Goal: Task Accomplishment & Management: Use online tool/utility

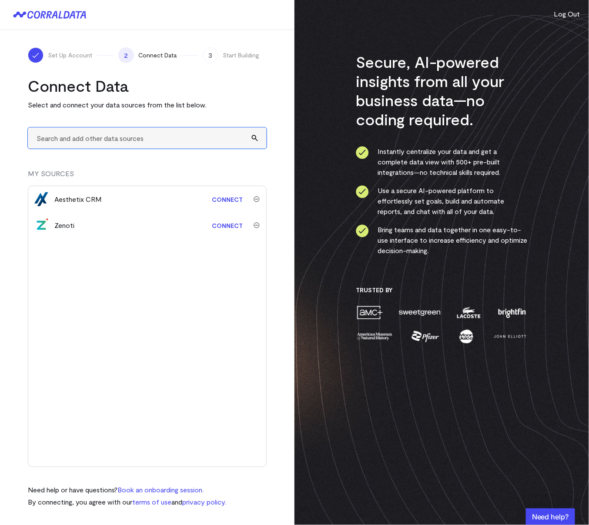
click at [95, 127] on input "text" at bounding box center [147, 137] width 239 height 21
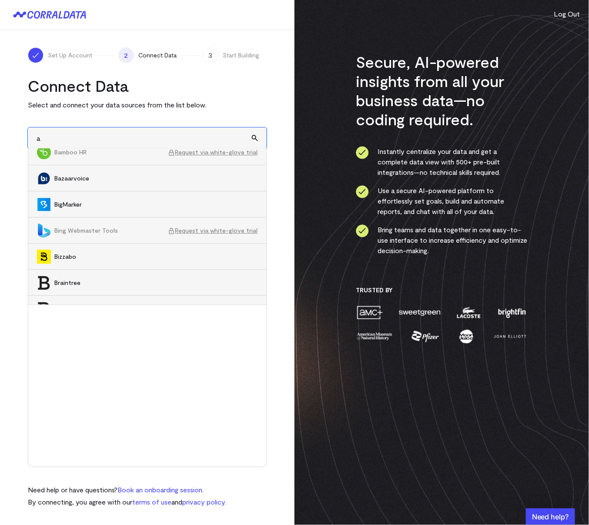
scroll to position [2019, 0]
type input "googl"
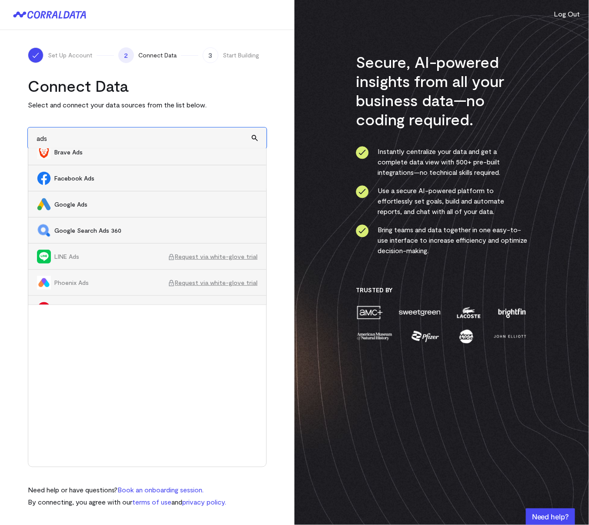
scroll to position [62, 0]
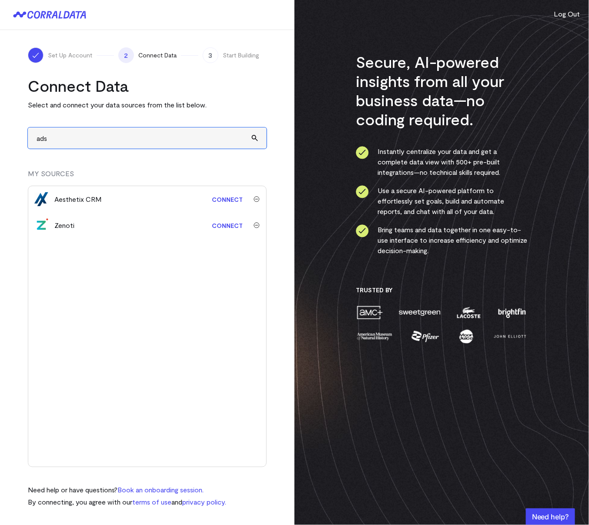
type input "ads"
click at [221, 226] on link "Connect" at bounding box center [227, 225] width 40 height 16
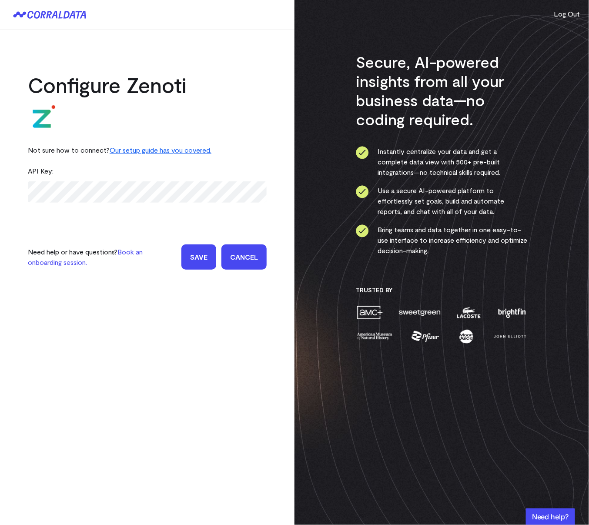
click at [55, 165] on div "API Key:" at bounding box center [147, 170] width 239 height 21
